Goal: Information Seeking & Learning: Understand process/instructions

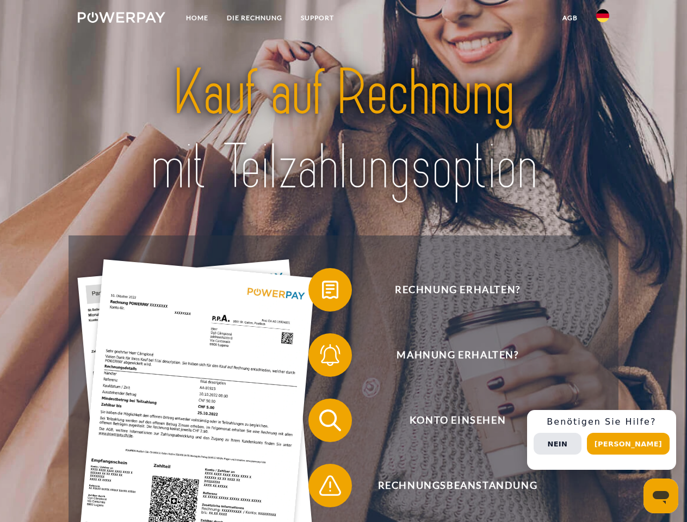
click at [121, 19] on img at bounding box center [122, 17] width 88 height 11
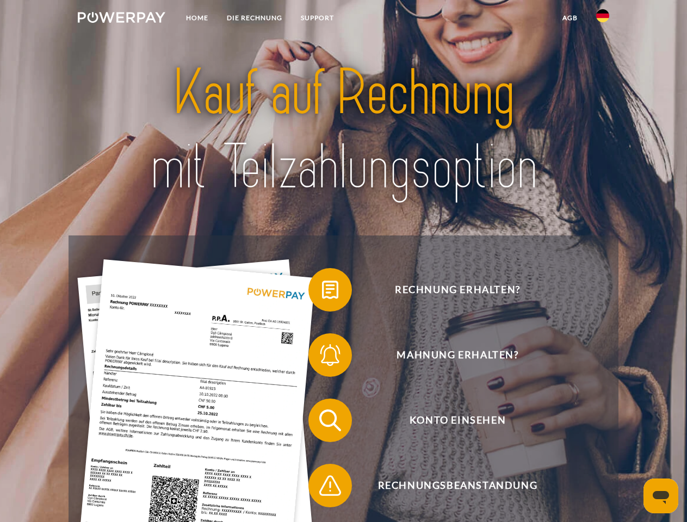
click at [603, 19] on img at bounding box center [602, 15] width 13 height 13
click at [570, 18] on link "agb" at bounding box center [570, 18] width 34 height 20
click at [322, 292] on span at bounding box center [314, 290] width 54 height 54
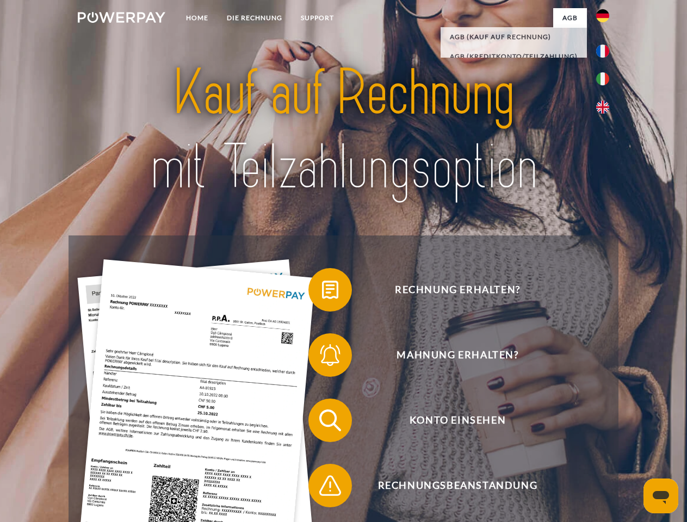
click at [322, 358] on span at bounding box center [314, 355] width 54 height 54
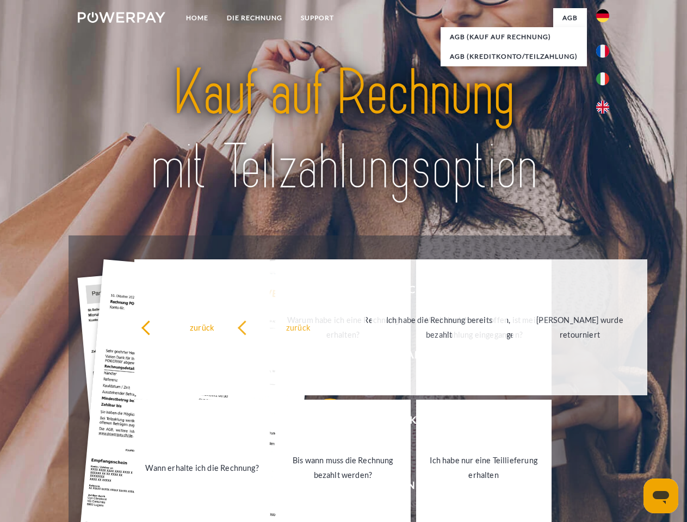
click at [322, 423] on link "Bis wann muss die Rechnung bezahlt werden?" at bounding box center [343, 468] width 136 height 136
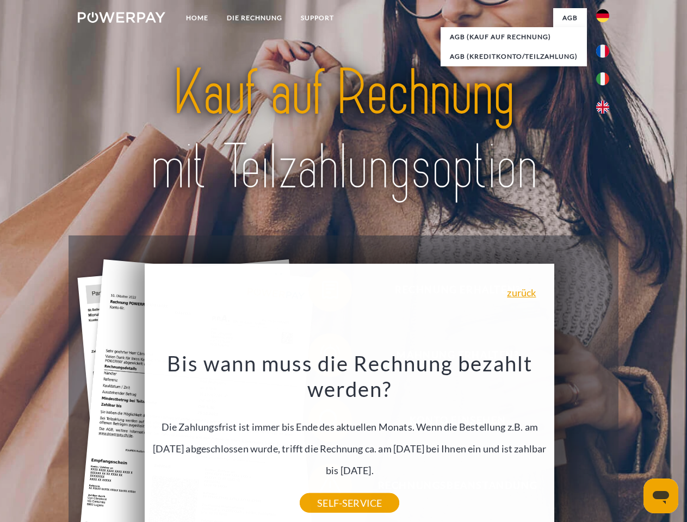
click at [606, 440] on div "Rechnung erhalten? Mahnung erhalten? Konto einsehen" at bounding box center [344, 453] width 550 height 435
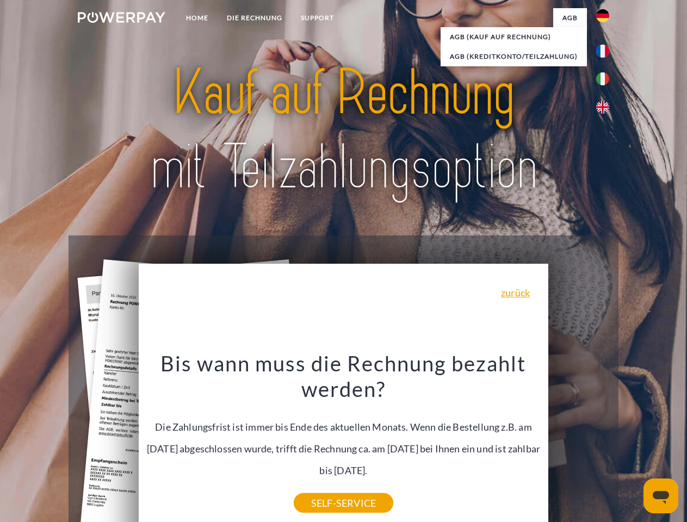
click at [579, 442] on span "Konto einsehen" at bounding box center [457, 421] width 267 height 44
click at [632, 444] on header "Home DIE RECHNUNG SUPPORT" at bounding box center [343, 376] width 687 height 752
